Goal: Information Seeking & Learning: Find specific page/section

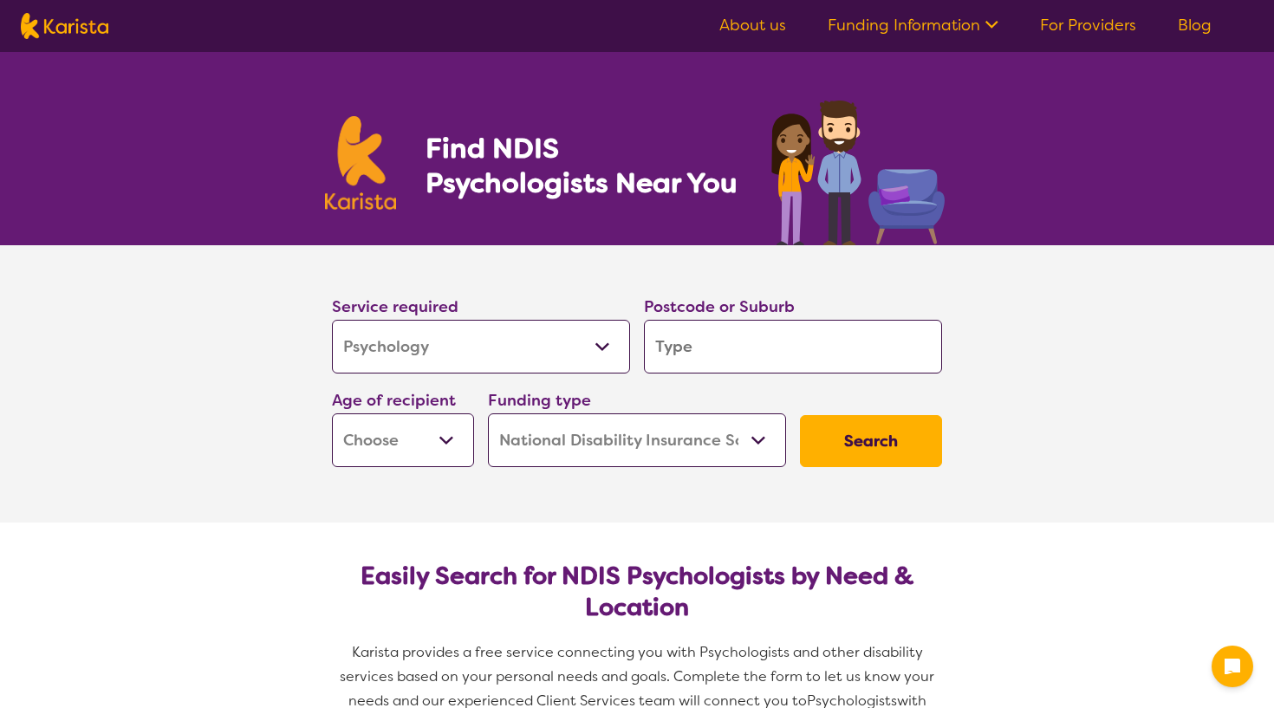
select select "Psychology"
select select "NDIS"
select select "Psychology"
select select "NDIS"
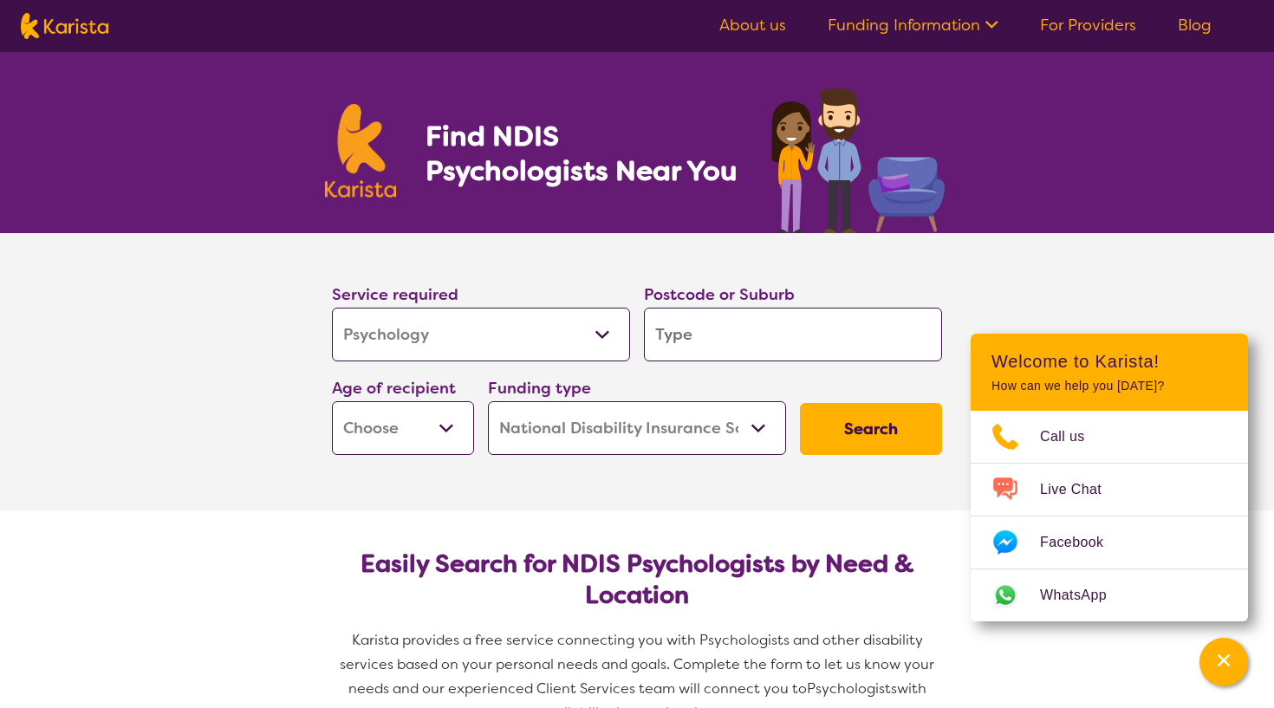
scroll to position [9, 0]
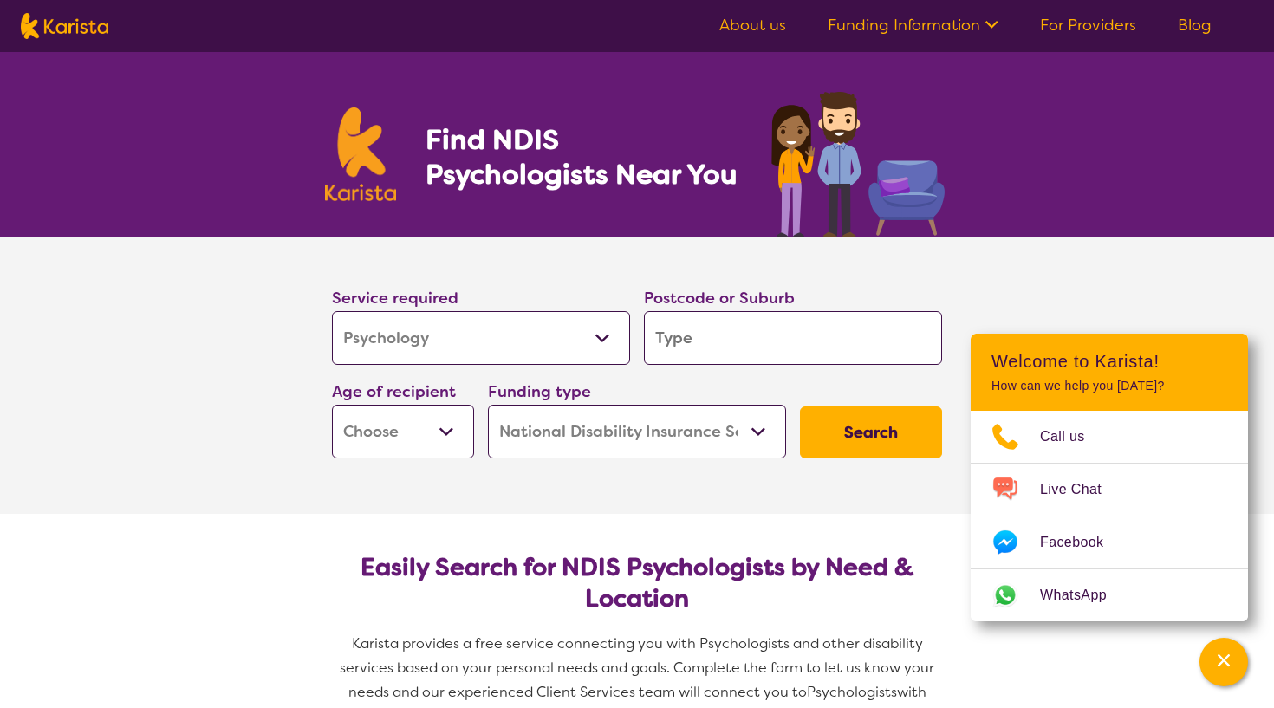
select select "EC"
select select "i-don-t-know"
click at [689, 339] on input "search" at bounding box center [793, 338] width 298 height 54
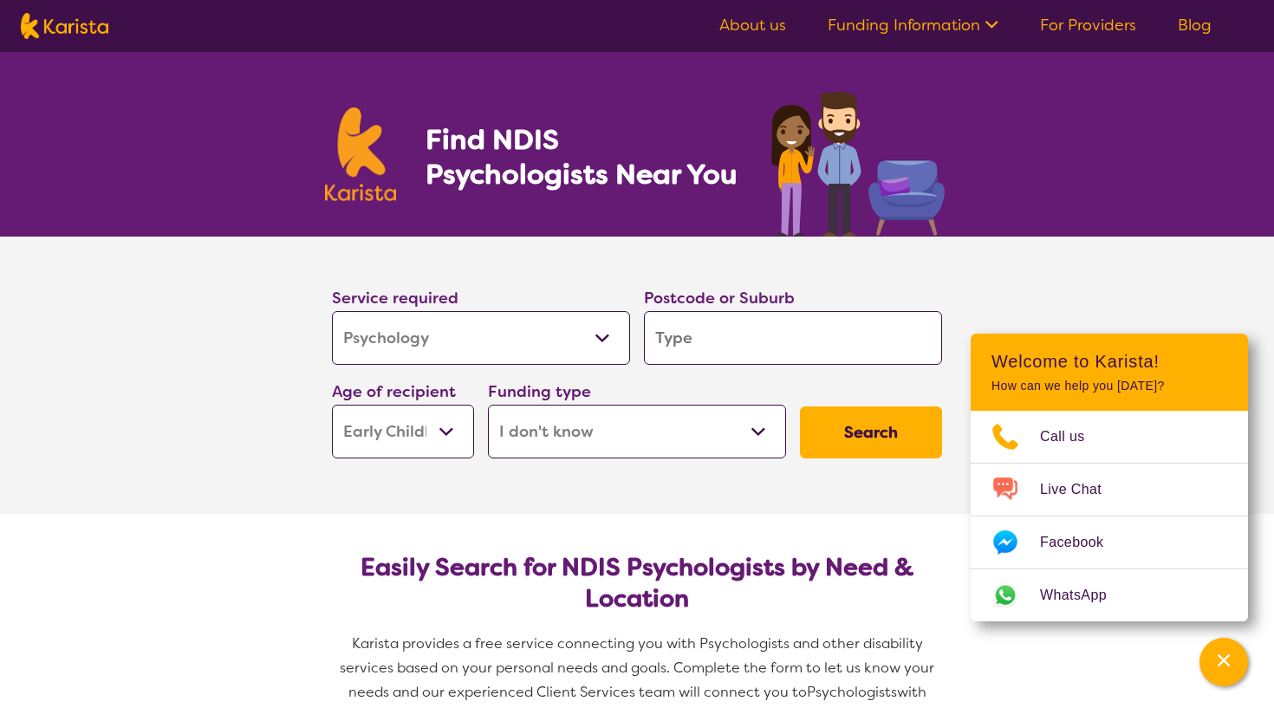
type input "c"
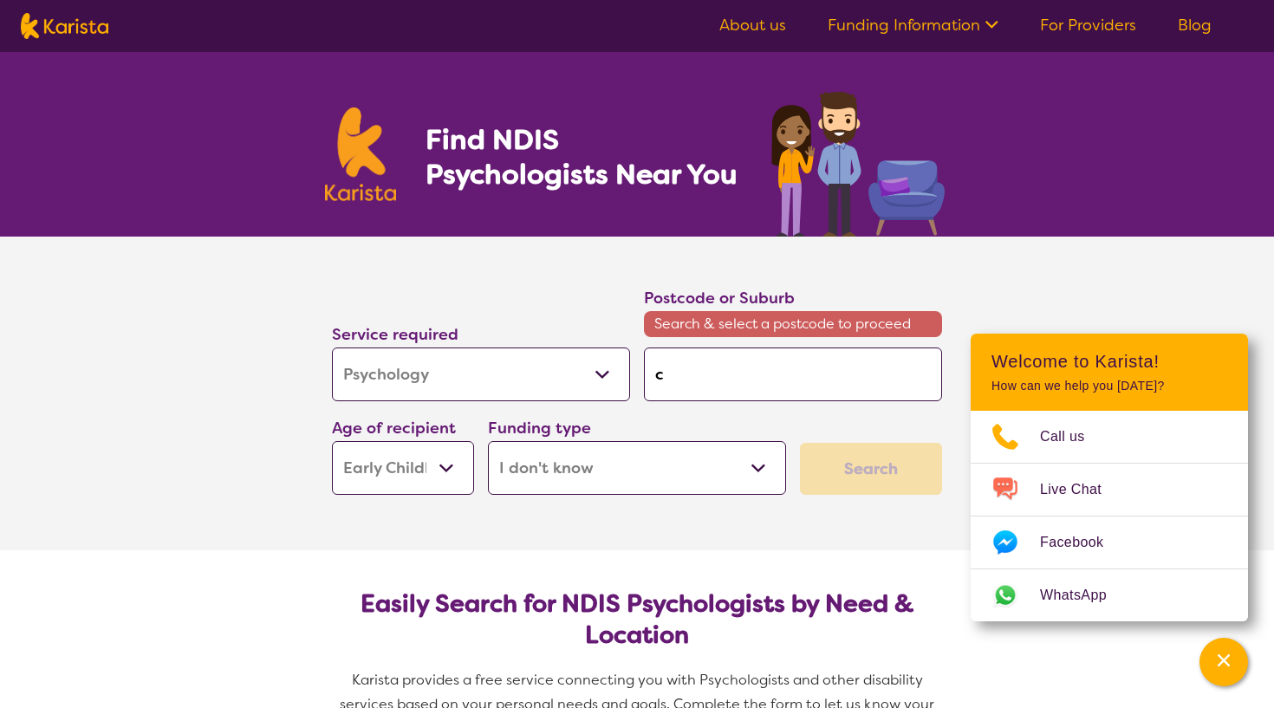
type input "co"
type input "coo"
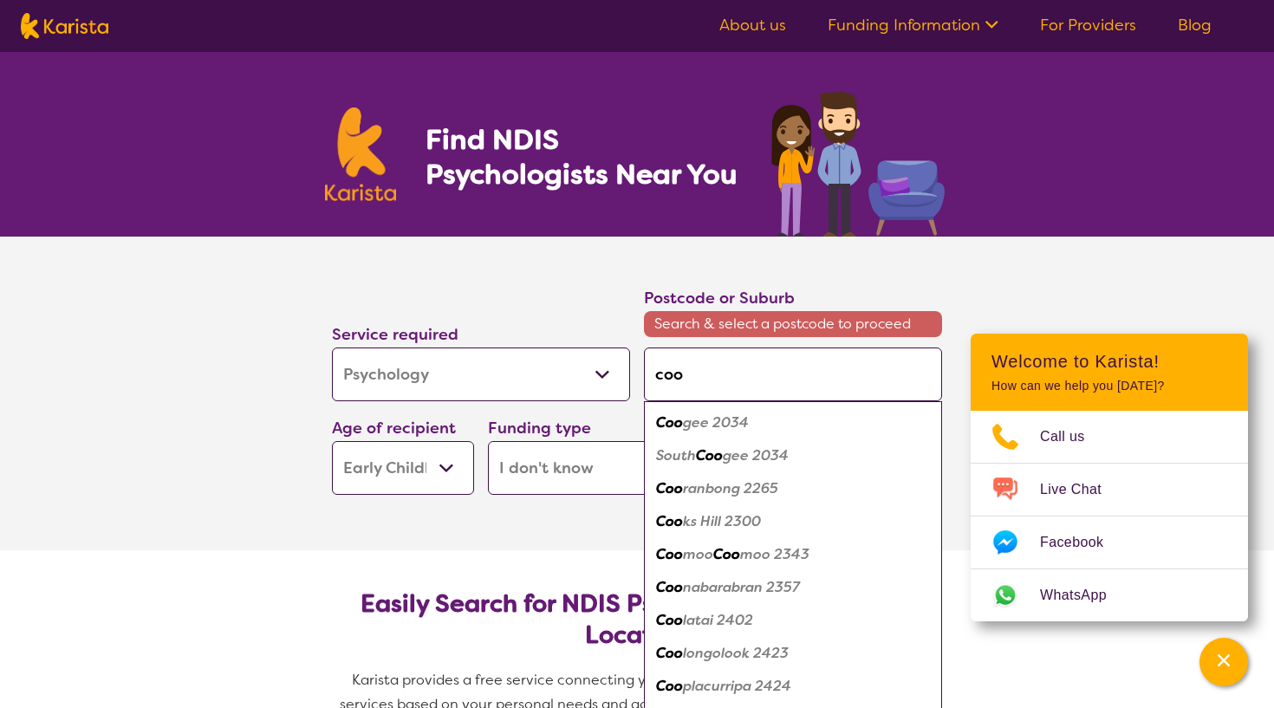
type input "coom"
type input "coome"
type input "[PERSON_NAME]"
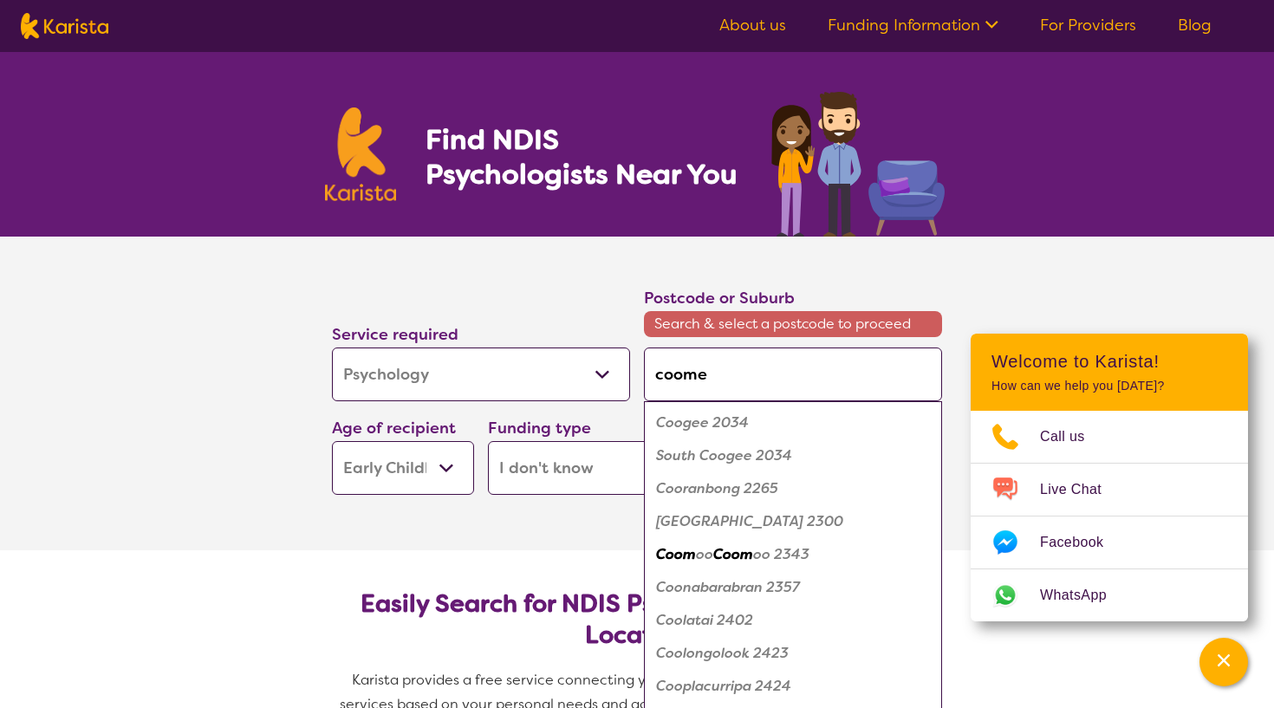
type input "[PERSON_NAME]"
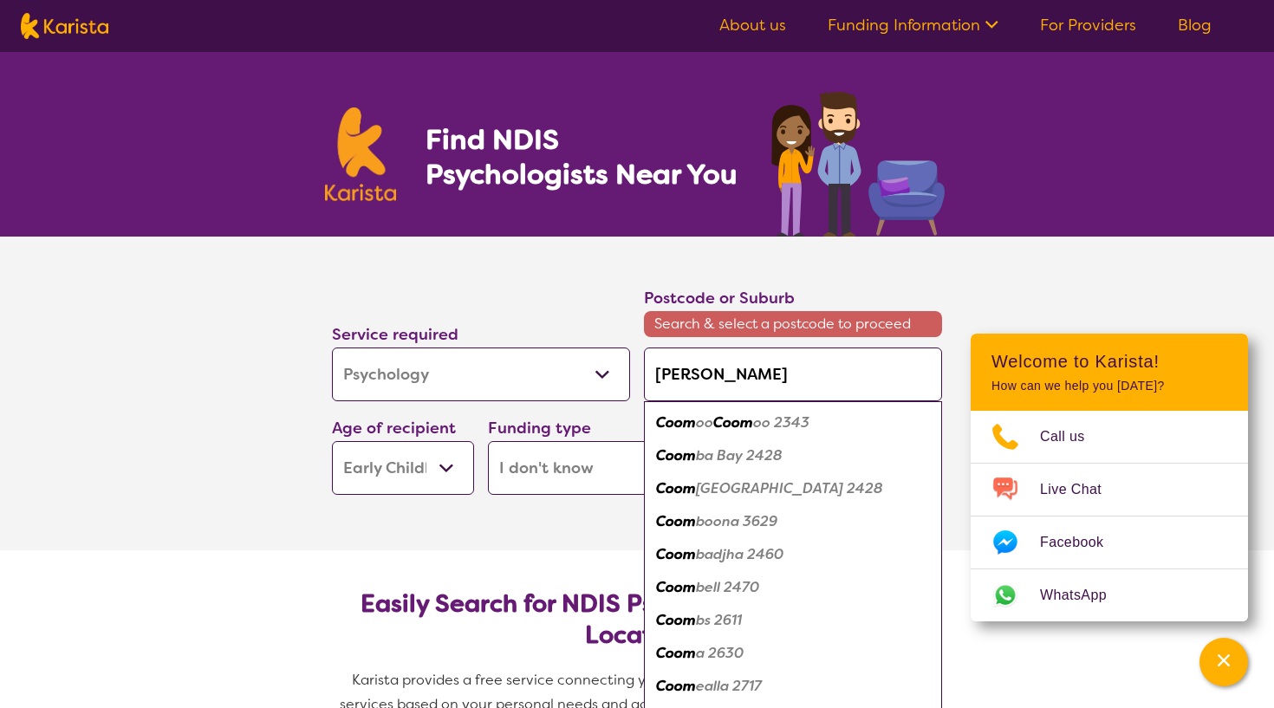
type input "coomera"
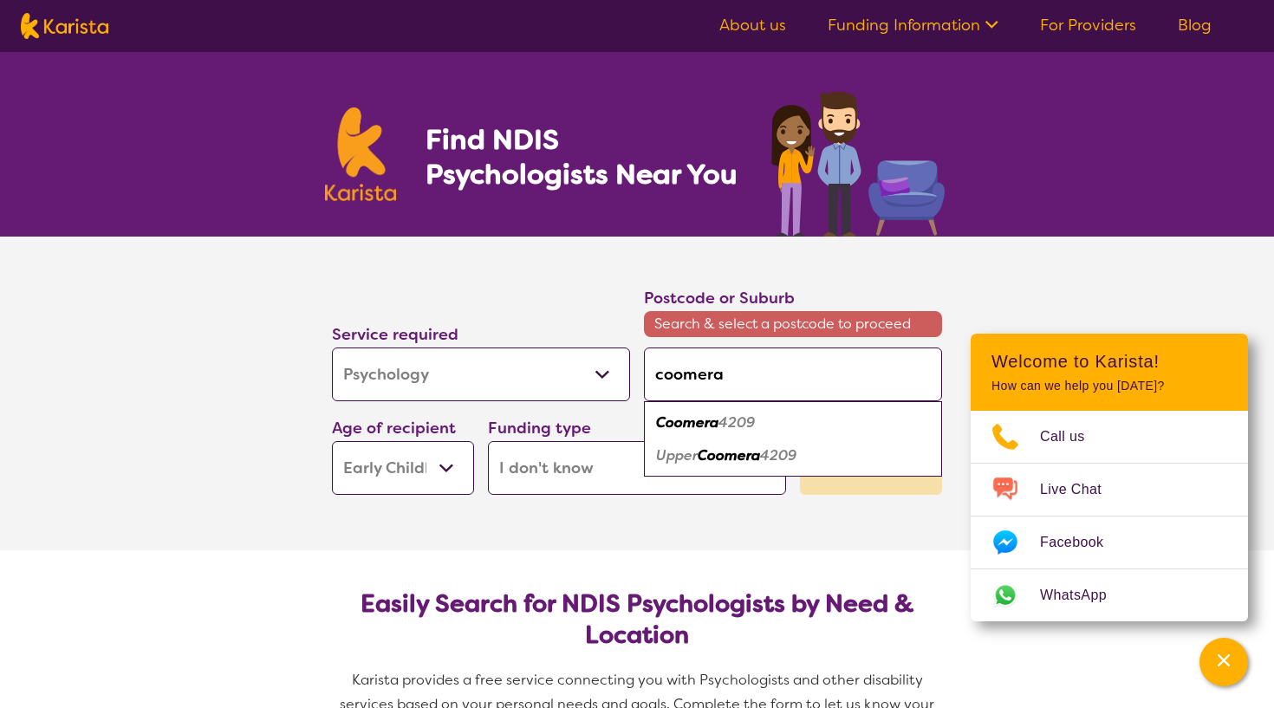
type input "[PERSON_NAME]"
type input "coome"
type input "coom"
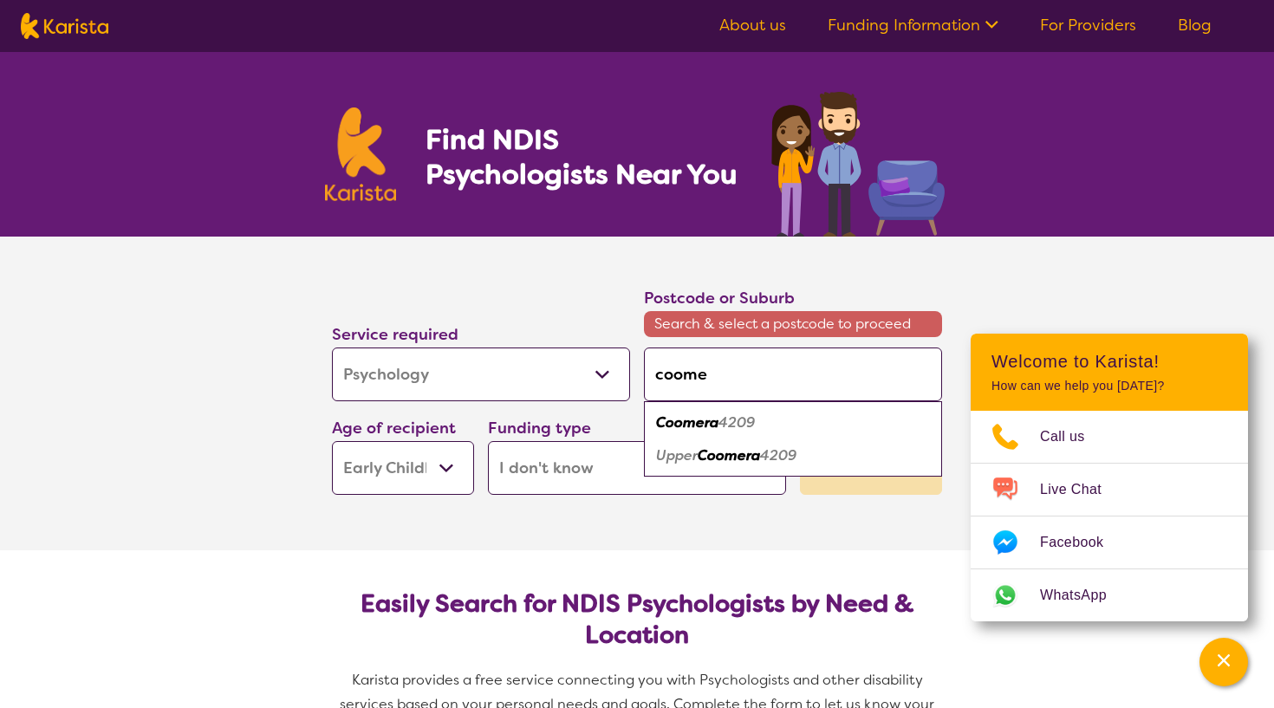
type input "coom"
type input "coo"
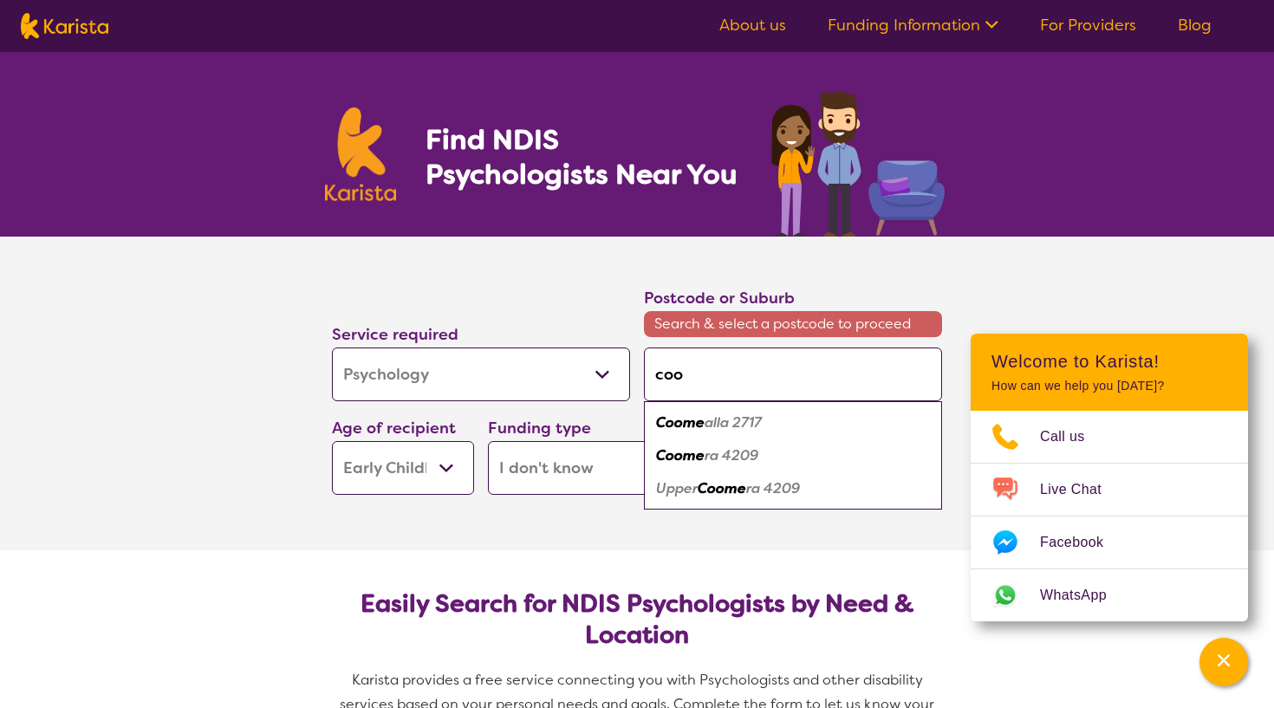
type input "co"
type input "c"
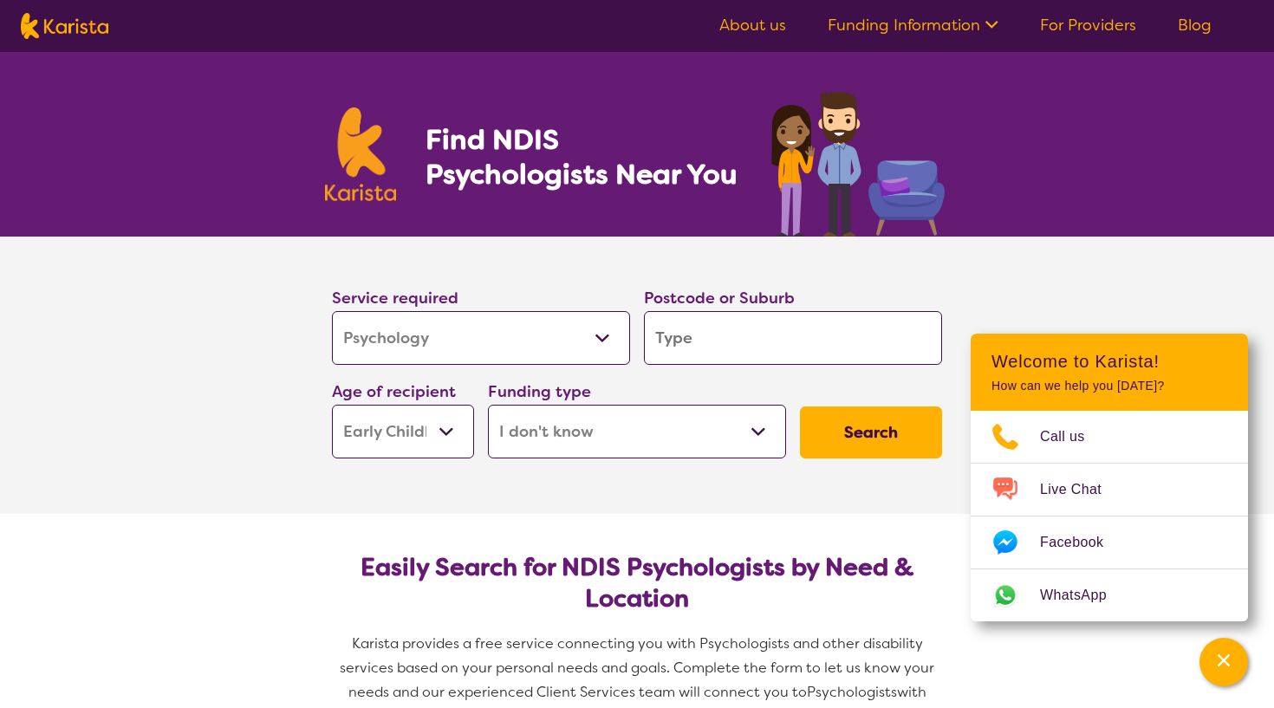
type input "p"
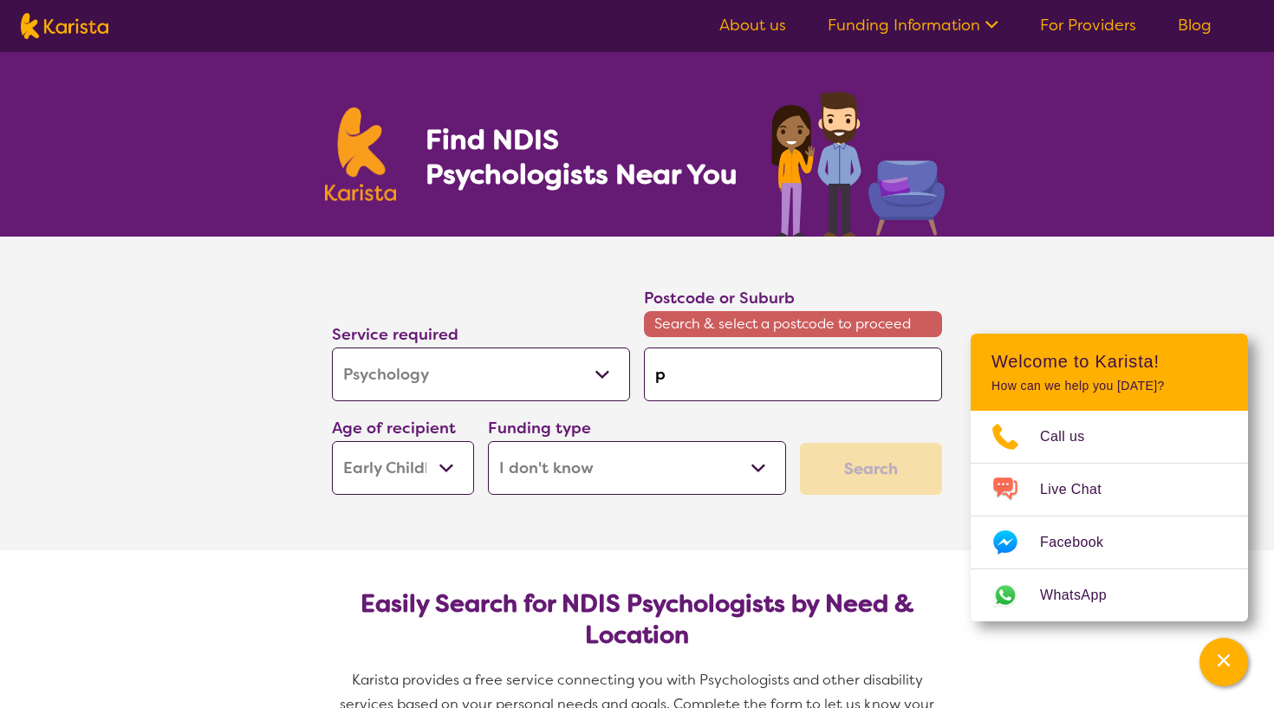
type input "pi"
type input "pim"
type input "pimp"
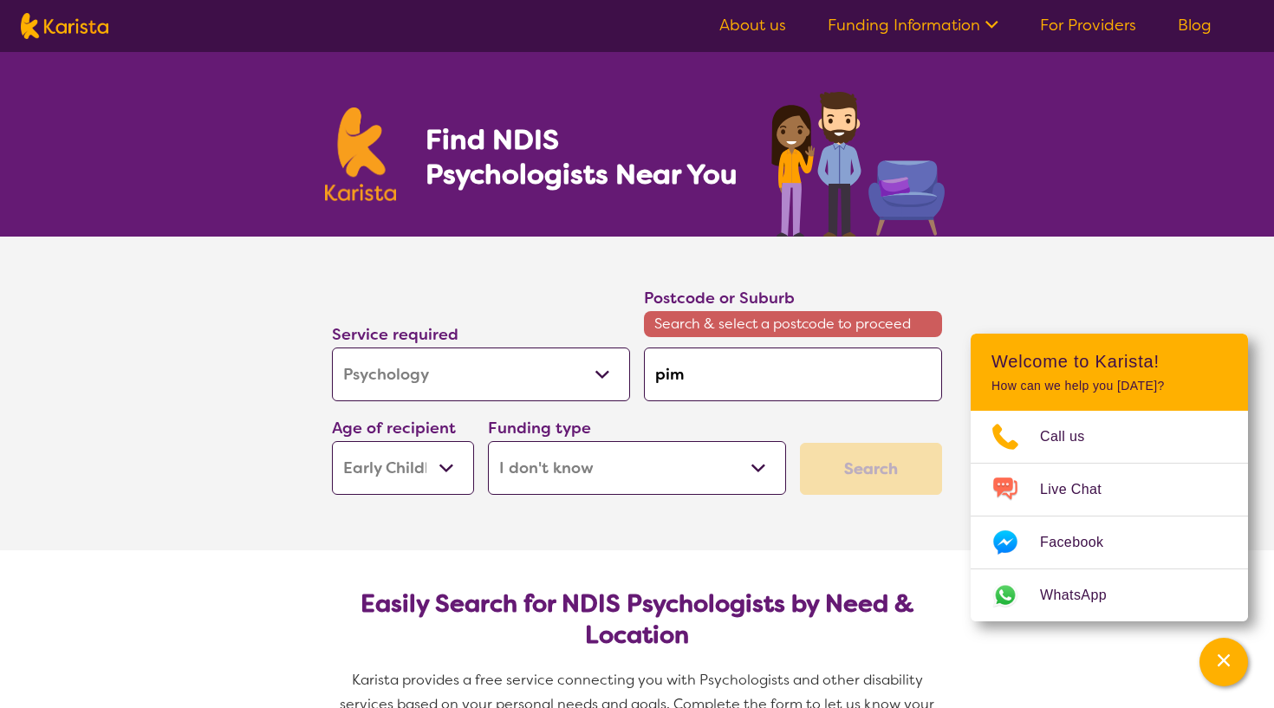
type input "pimp"
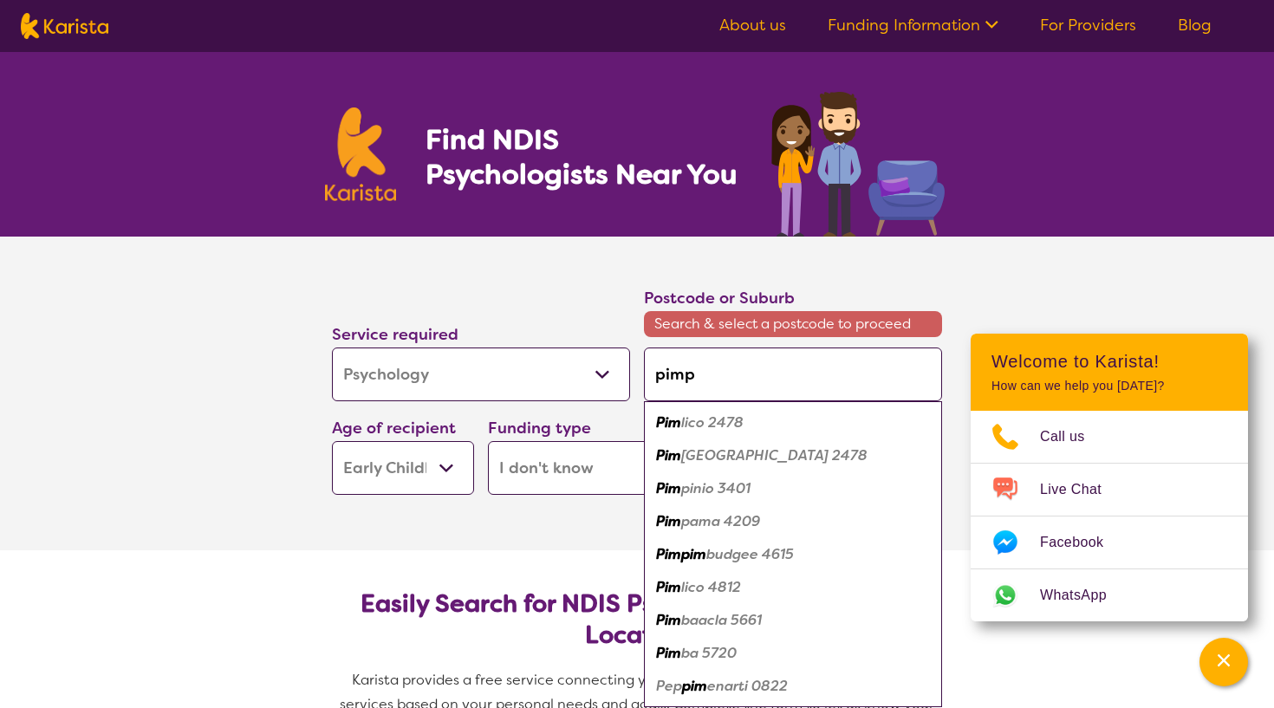
type input "pimpa"
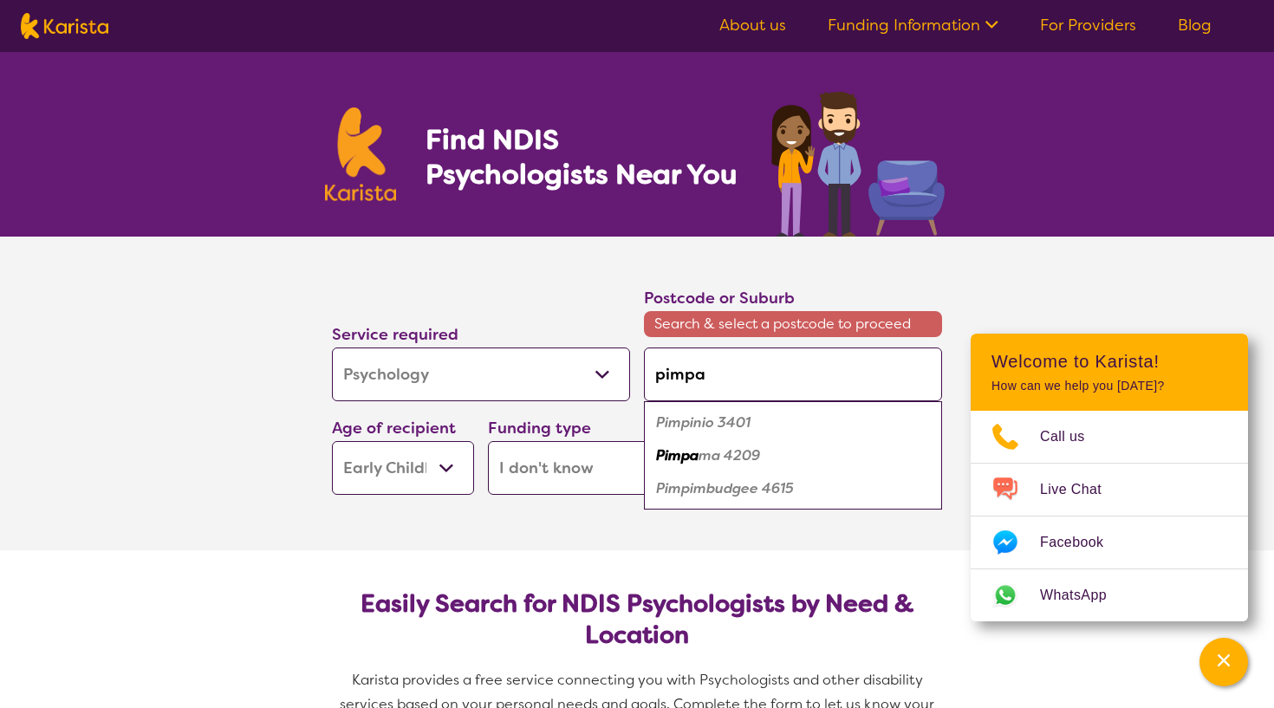
type input "pimpam"
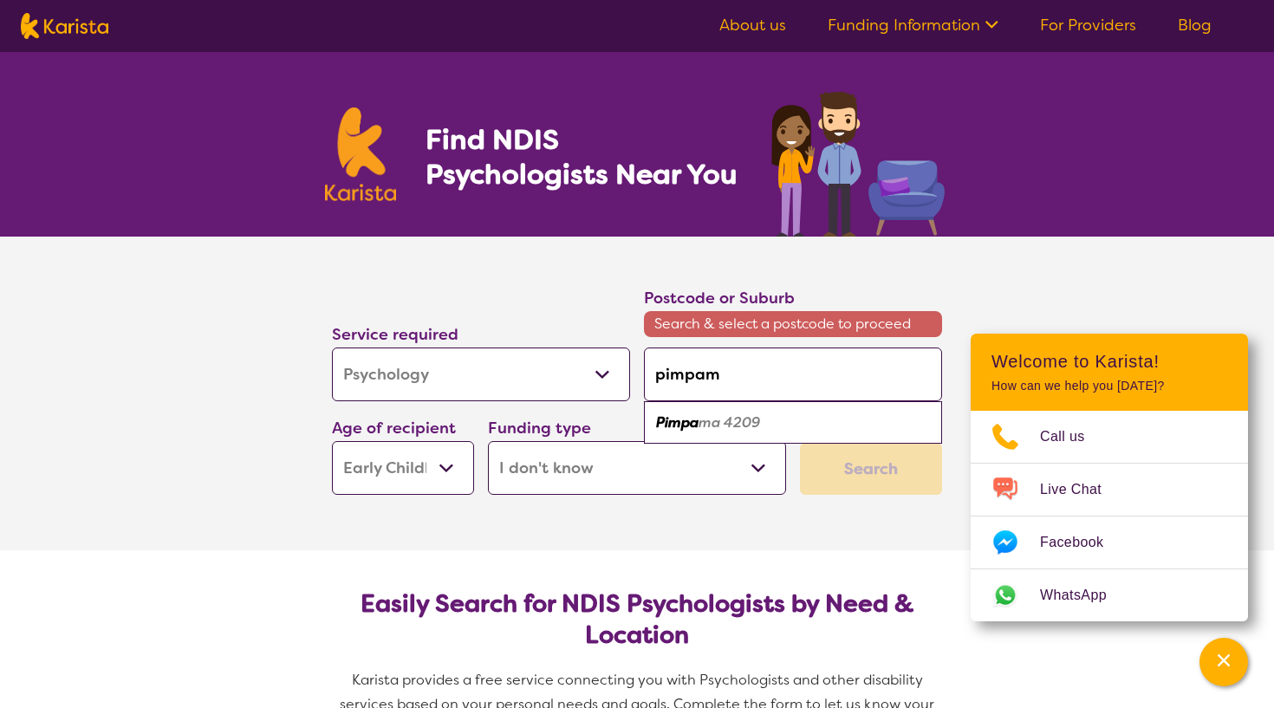
type input "pimpama"
click at [770, 413] on div "Pimpama 4209" at bounding box center [793, 422] width 281 height 33
type input "4209"
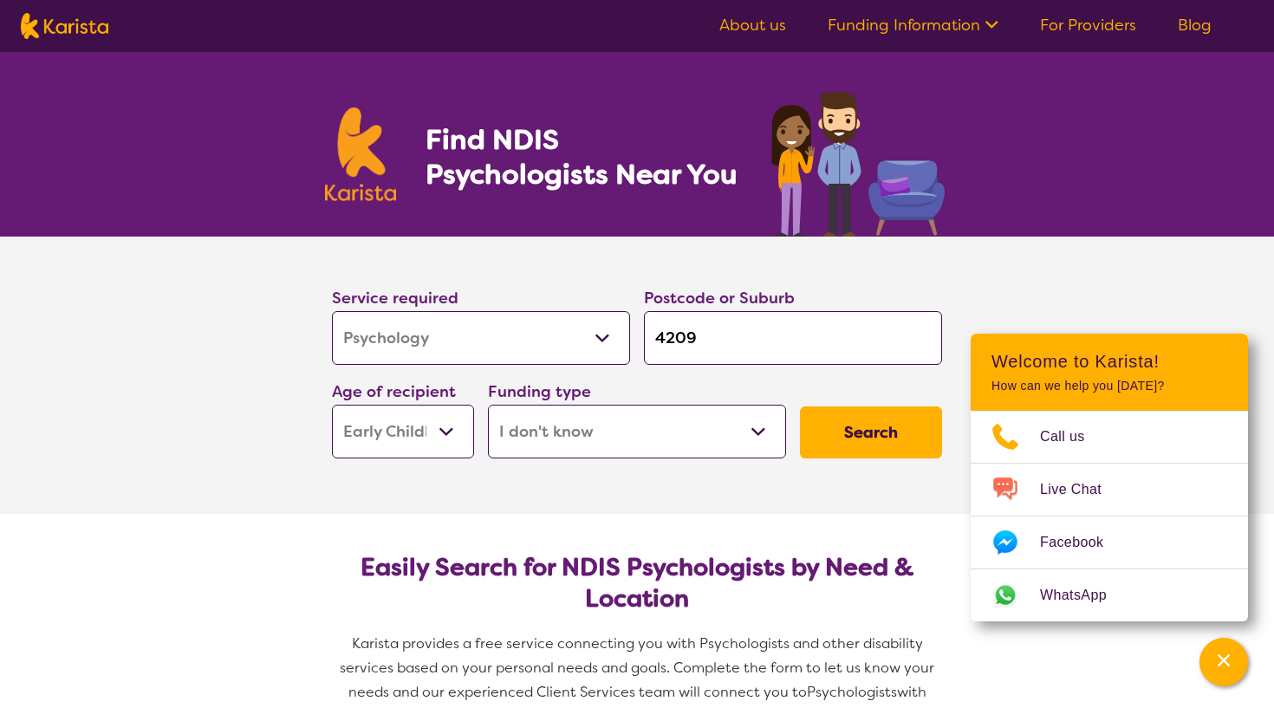
click at [872, 436] on button "Search" at bounding box center [871, 432] width 142 height 52
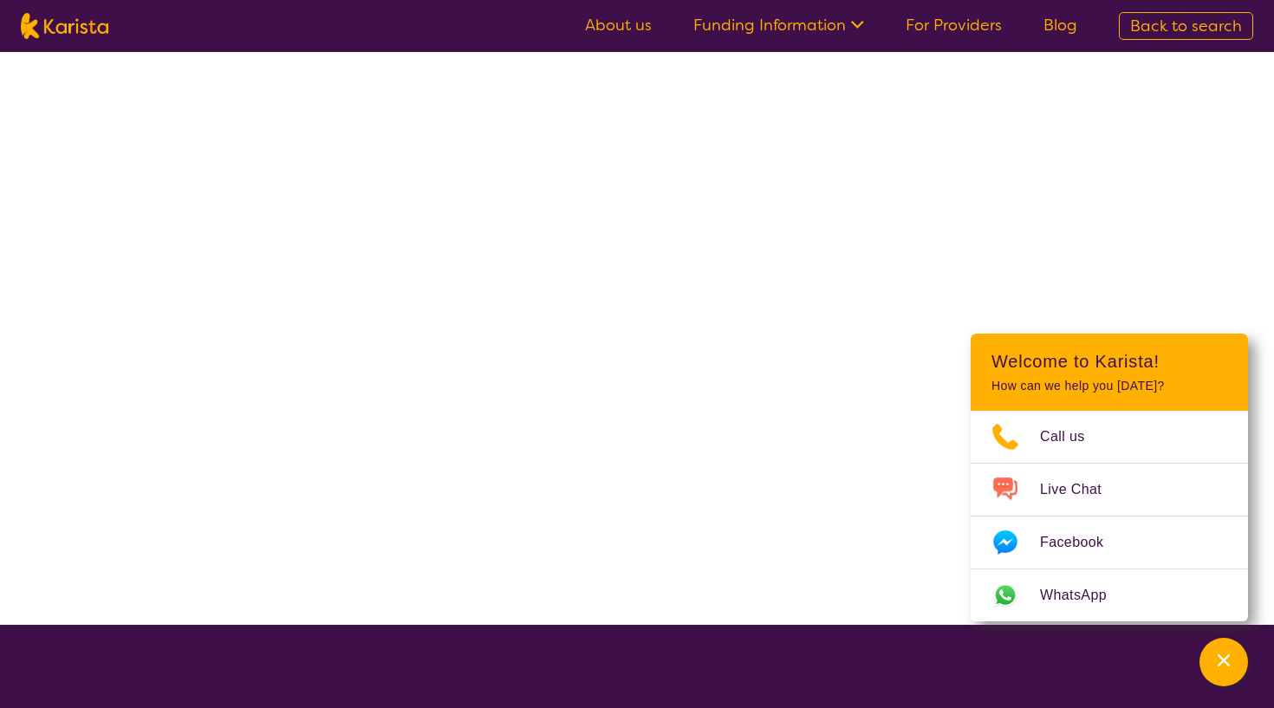
select select "Psychology"
select select "EC"
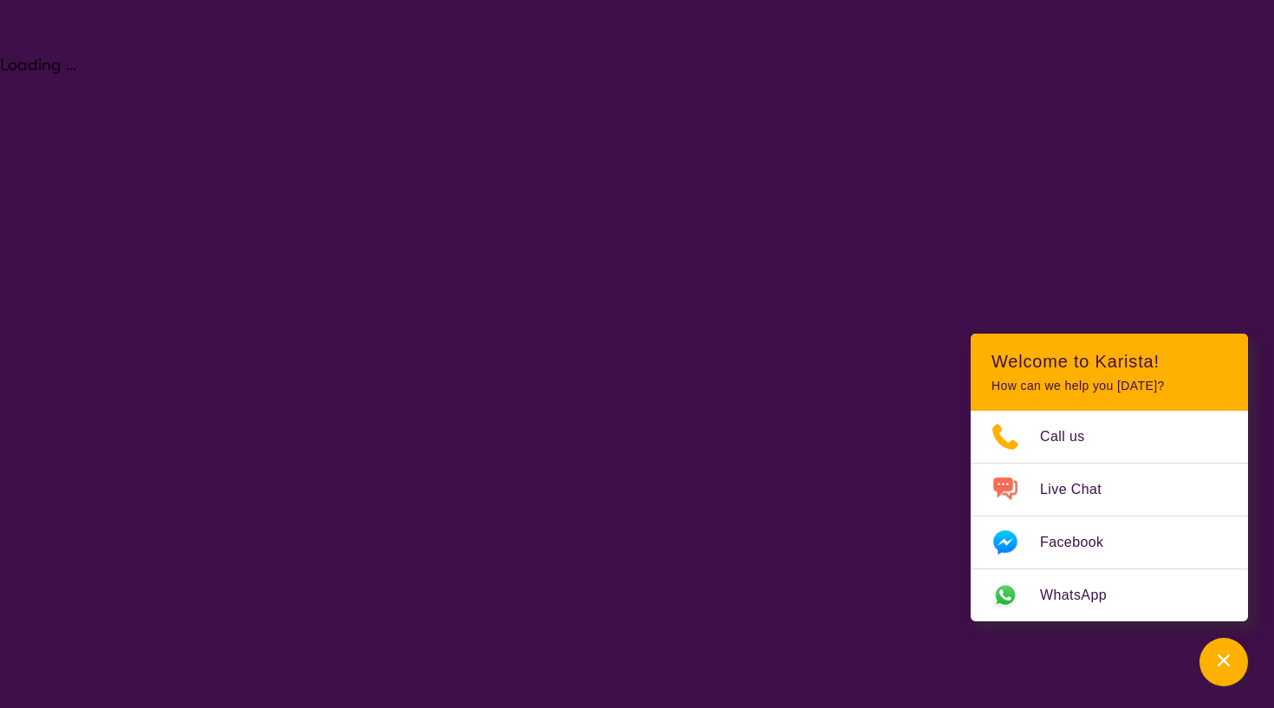
select select "Psychology"
select select "EC"
select select "NDIS"
select select "Psychology"
select select "EC"
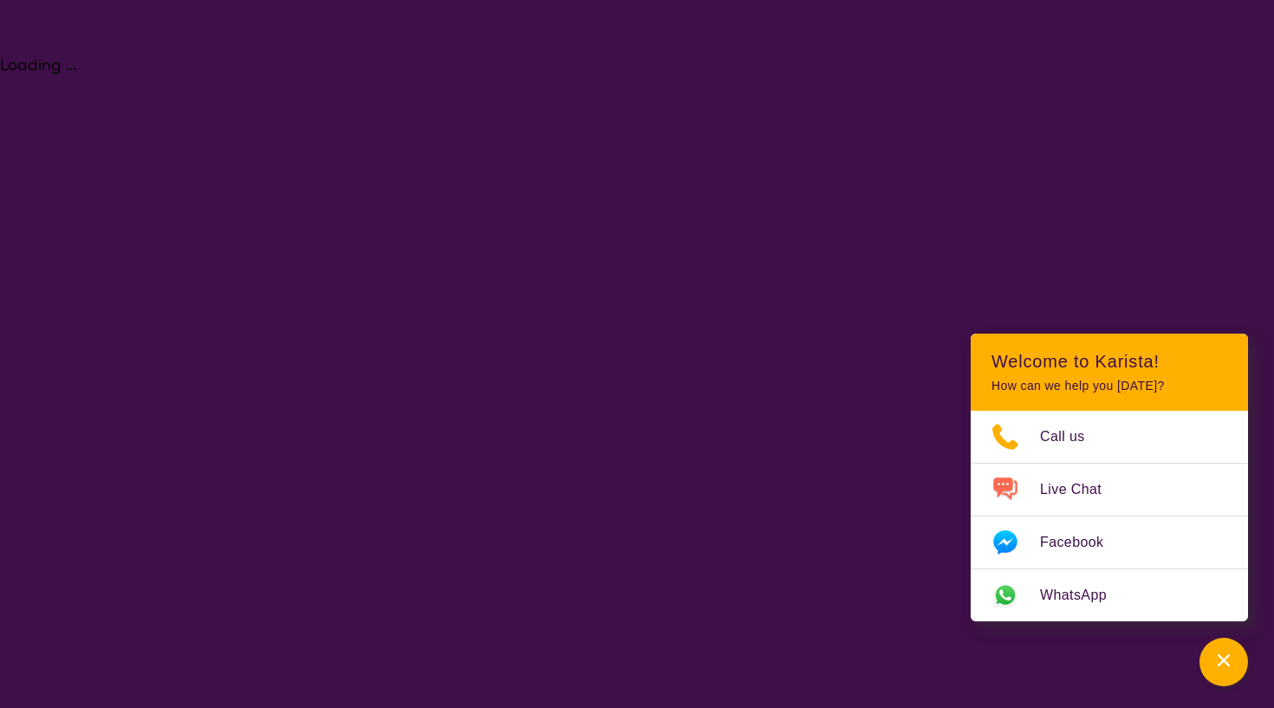
select select "NDIS"
